Goal: Task Accomplishment & Management: Use online tool/utility

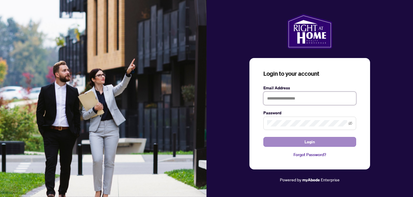
type input "**********"
click at [301, 144] on button "Login" at bounding box center [309, 142] width 93 height 10
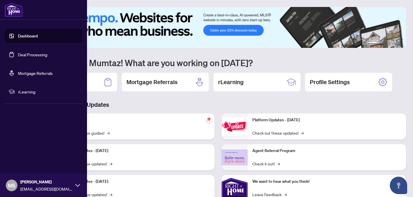
click at [18, 54] on link "Deal Processing" at bounding box center [32, 54] width 29 height 5
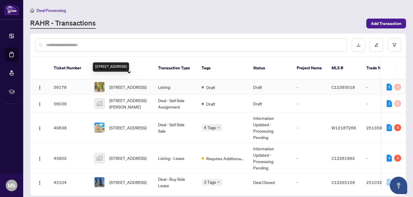
click at [111, 84] on span "[STREET_ADDRESS]" at bounding box center [127, 87] width 37 height 6
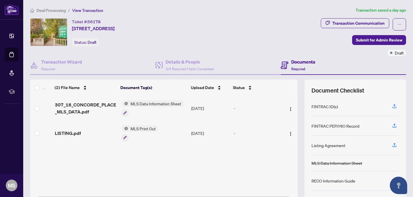
click at [135, 103] on span "MLS Data Information Sheet" at bounding box center [155, 103] width 55 height 6
click at [136, 132] on span "MLS Data Information Sheet" at bounding box center [154, 131] width 55 height 6
